Goal: Information Seeking & Learning: Learn about a topic

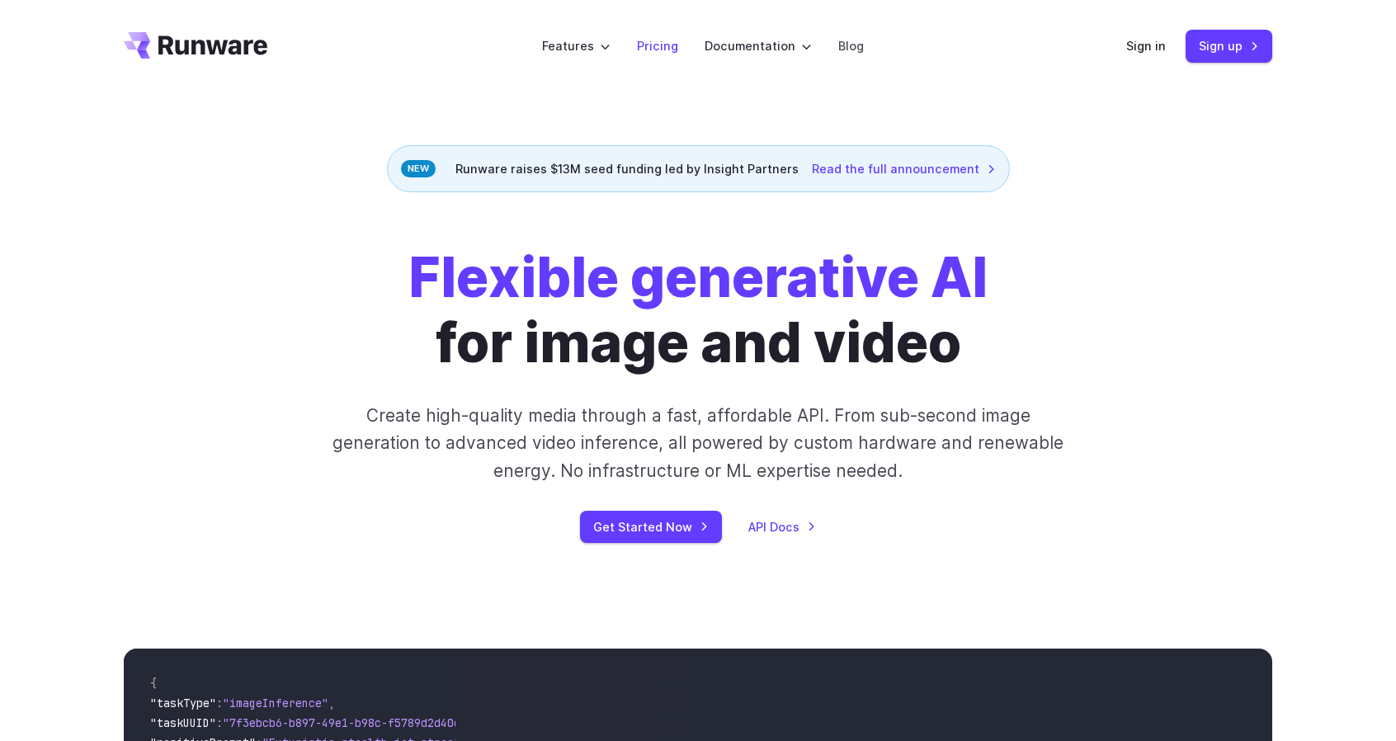
click at [659, 44] on link "Pricing" at bounding box center [657, 45] width 41 height 19
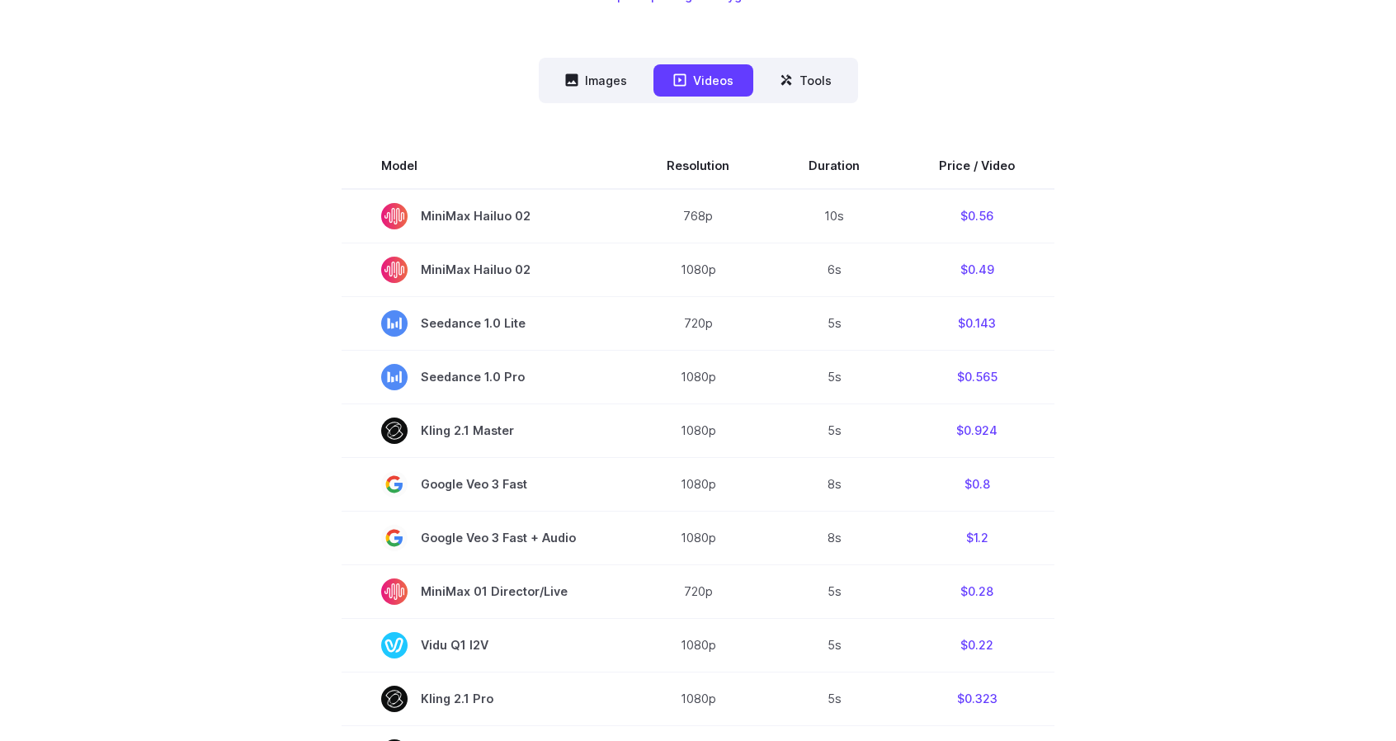
scroll to position [412, 0]
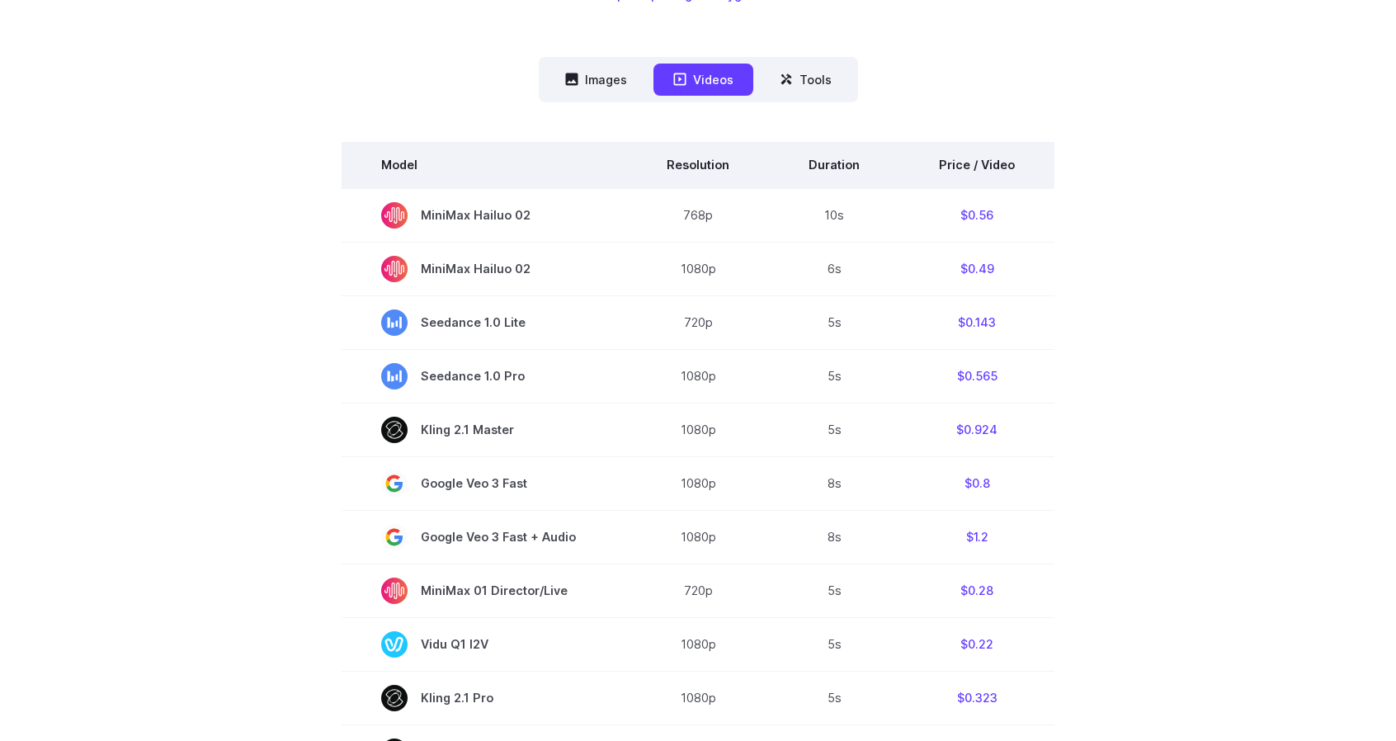
click at [823, 163] on th "Duration" at bounding box center [834, 165] width 130 height 46
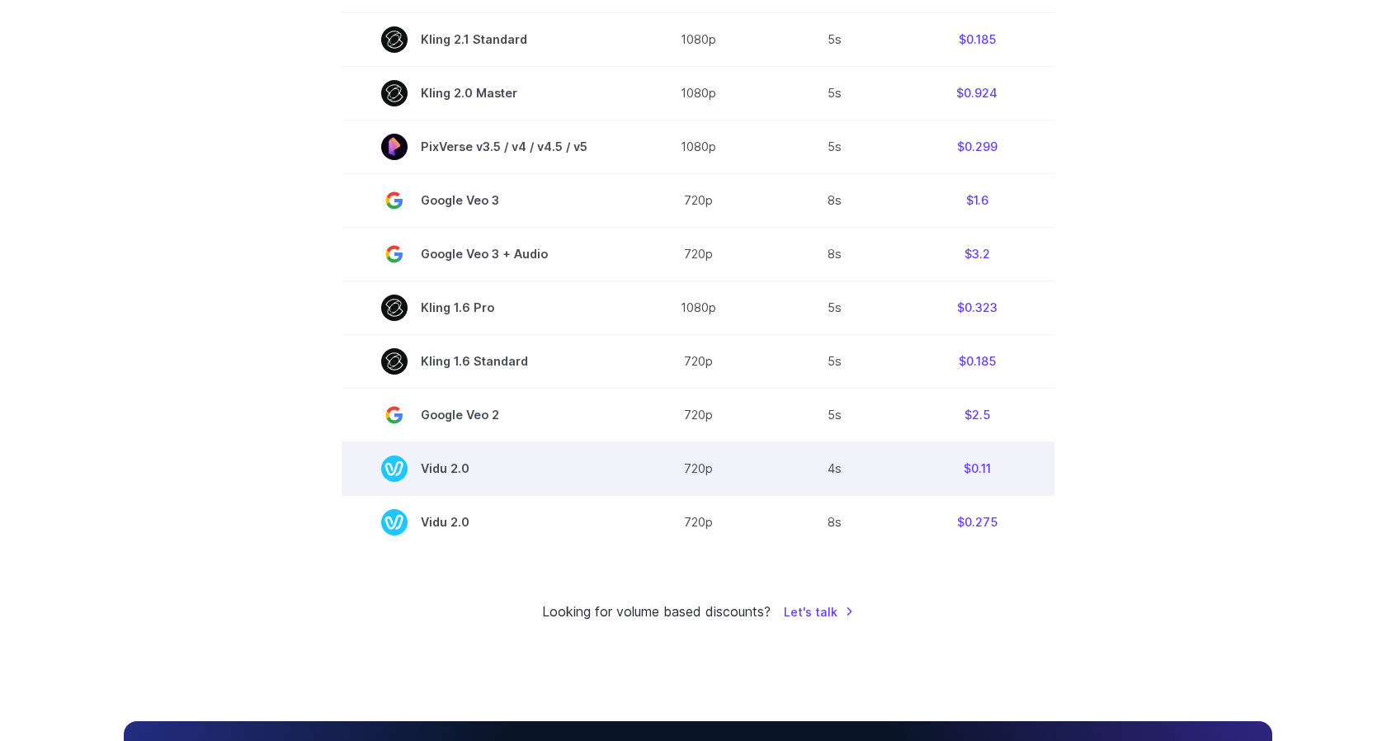
scroll to position [1155, 0]
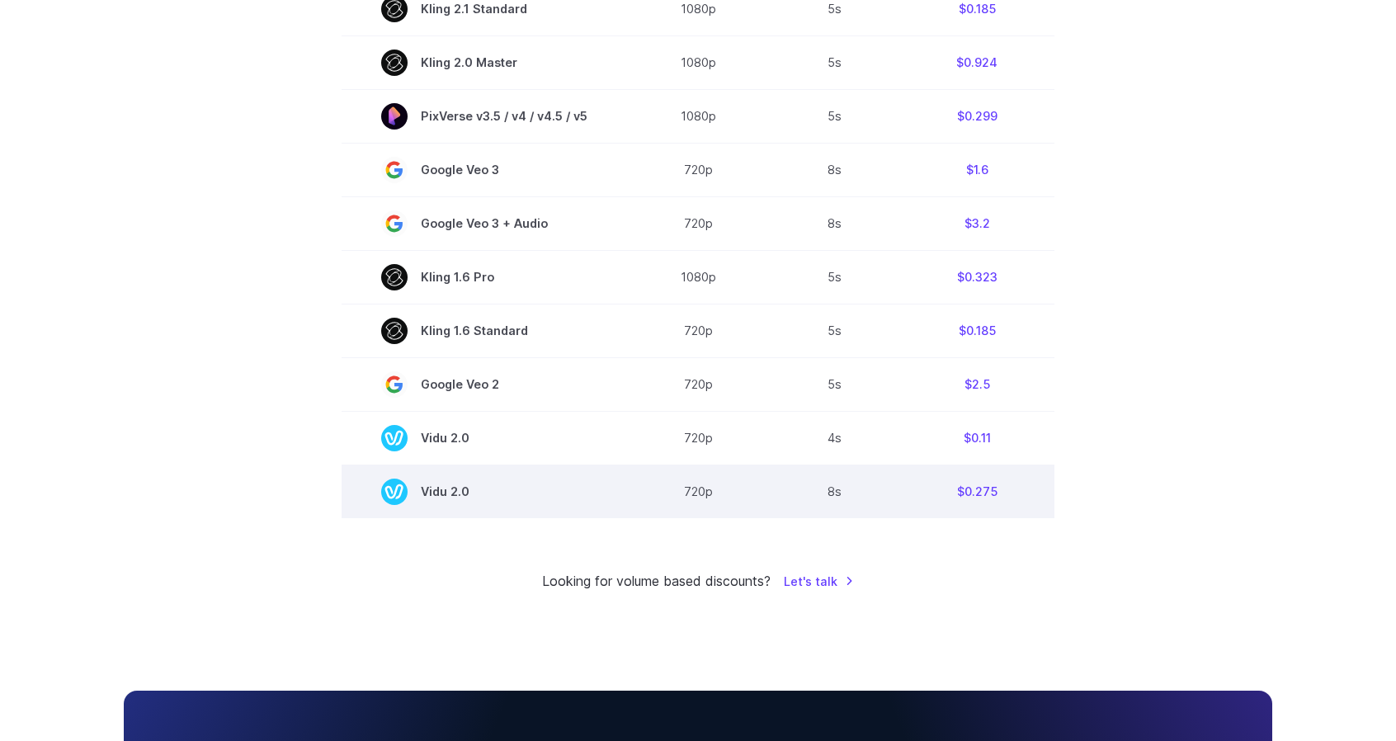
click at [440, 493] on span "Vidu 2.0" at bounding box center [484, 491] width 206 height 26
drag, startPoint x: 425, startPoint y: 498, endPoint x: 471, endPoint y: 496, distance: 46.3
click at [471, 496] on span "Vidu 2.0" at bounding box center [484, 491] width 206 height 26
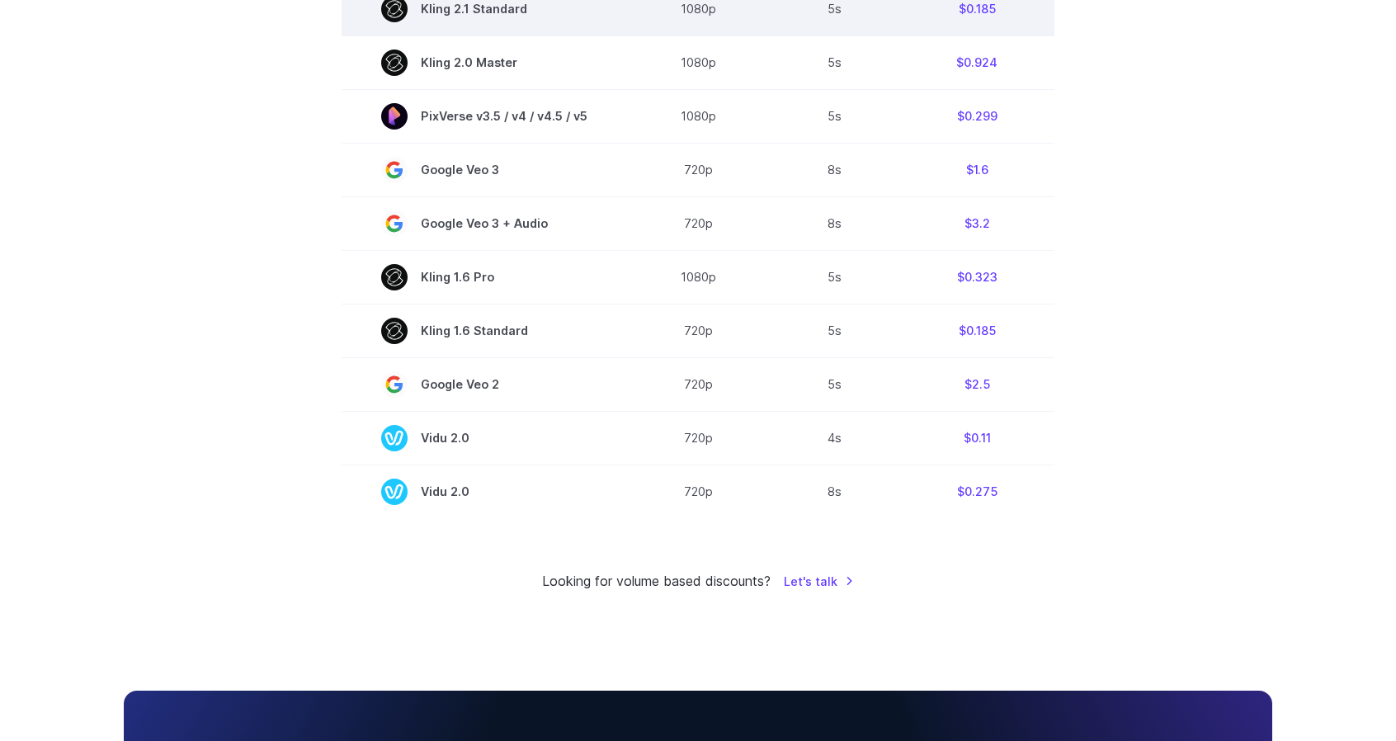
copy span "Vidu 2.0"
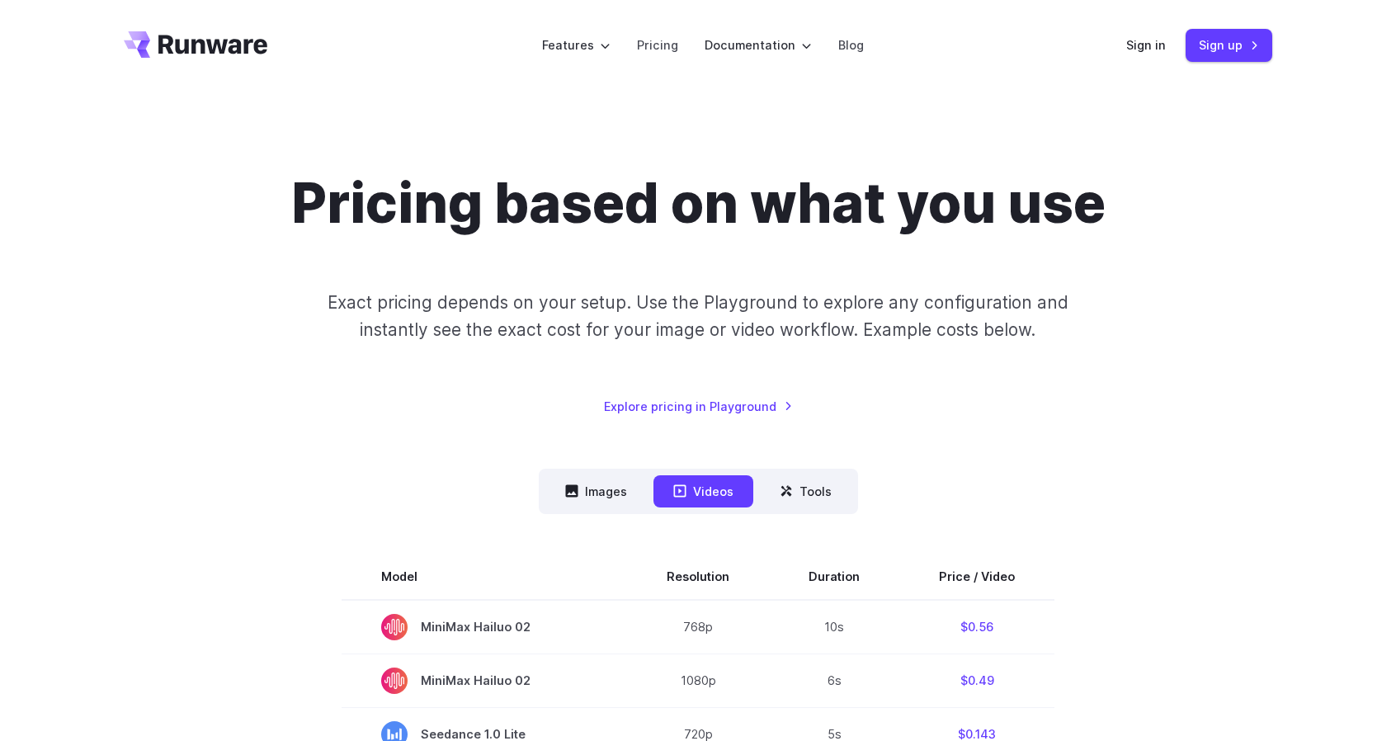
scroll to position [0, 0]
